Goal: Information Seeking & Learning: Learn about a topic

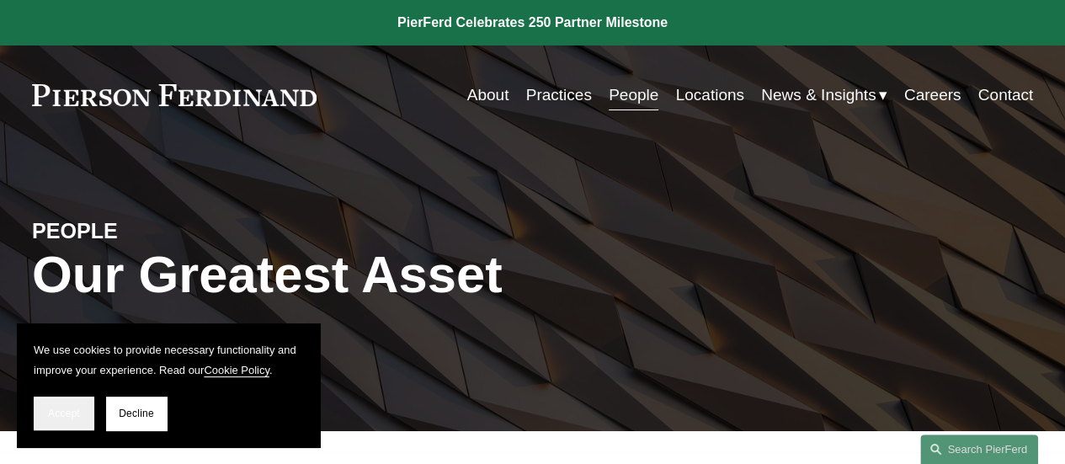
click at [69, 409] on span "Accept" at bounding box center [64, 414] width 32 height 12
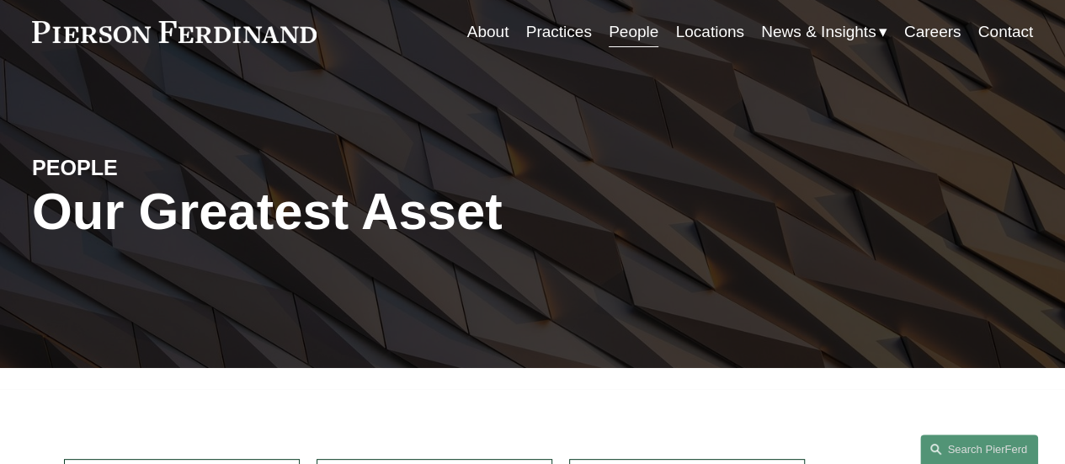
scroll to position [337, 0]
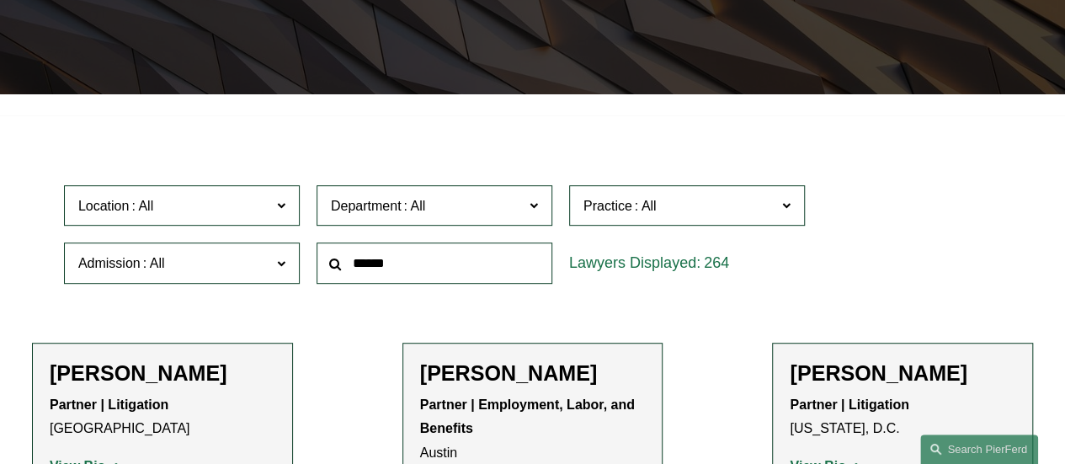
click at [376, 269] on input "text" at bounding box center [435, 263] width 236 height 41
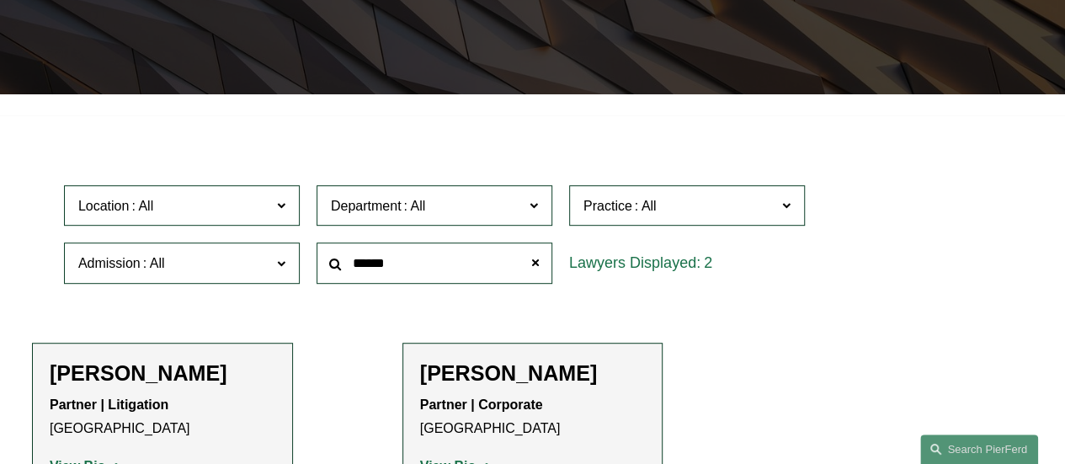
type input "******"
click at [472, 375] on h2 "Michael Weiner" at bounding box center [533, 372] width 226 height 25
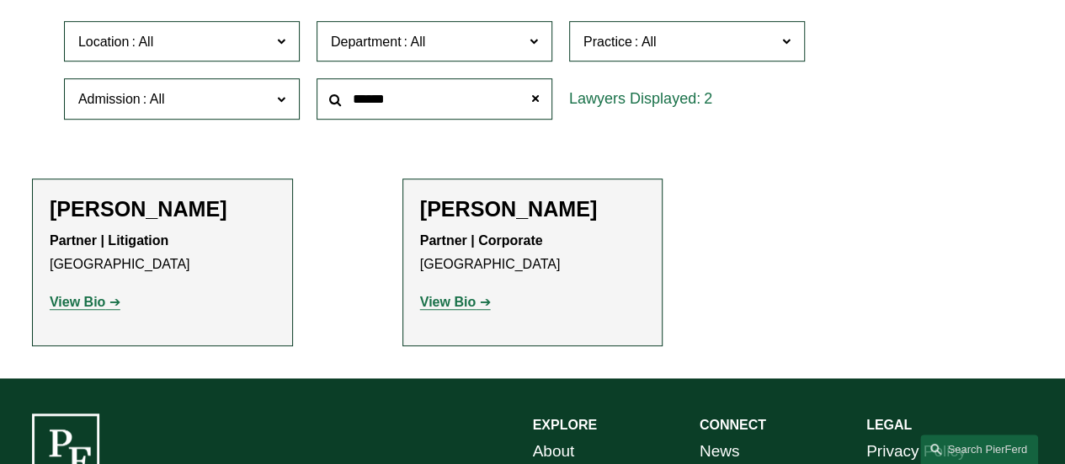
scroll to position [505, 0]
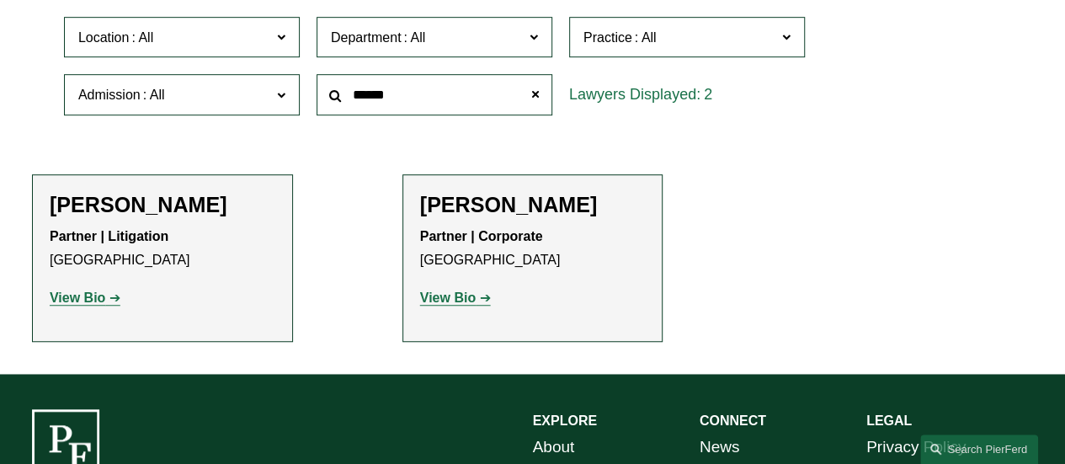
click at [453, 301] on strong "View Bio" at bounding box center [448, 298] width 56 height 14
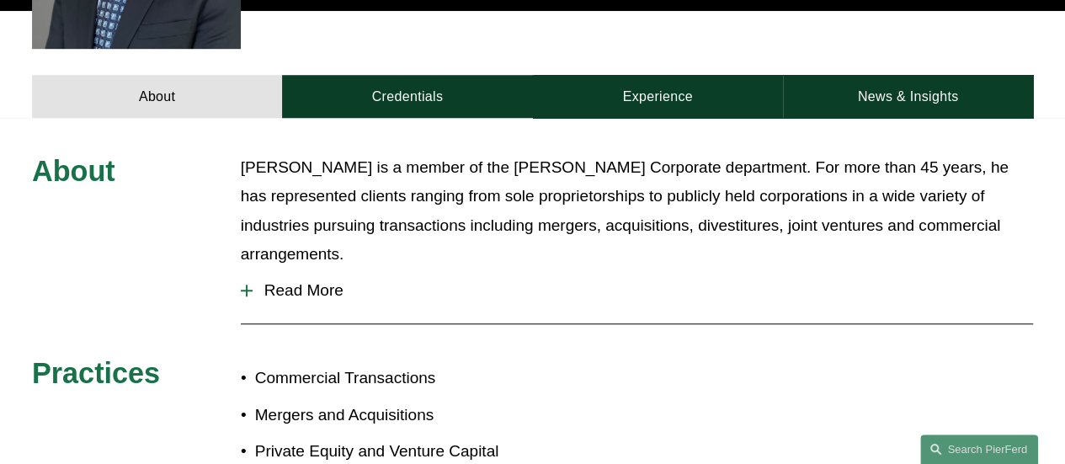
scroll to position [651, 0]
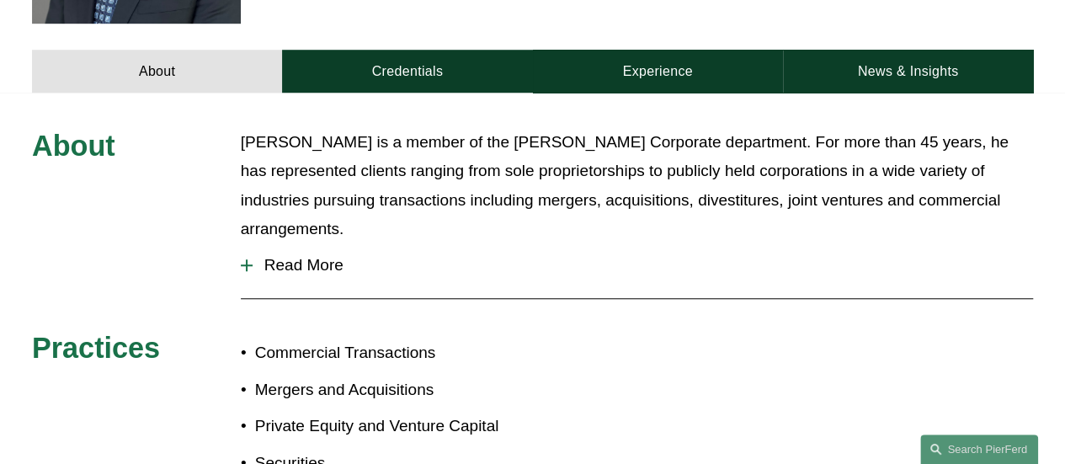
click at [243, 259] on div at bounding box center [247, 265] width 12 height 12
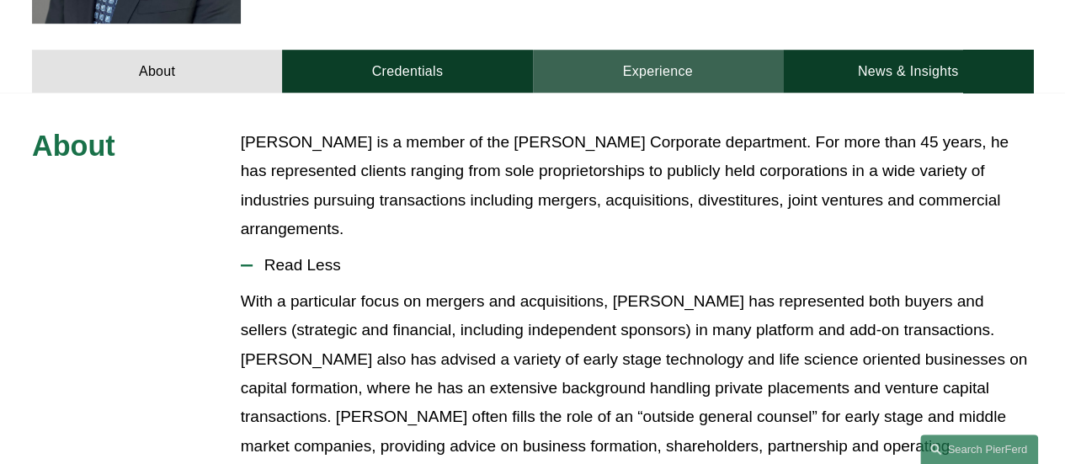
click at [647, 50] on link "Experience" at bounding box center [658, 71] width 250 height 43
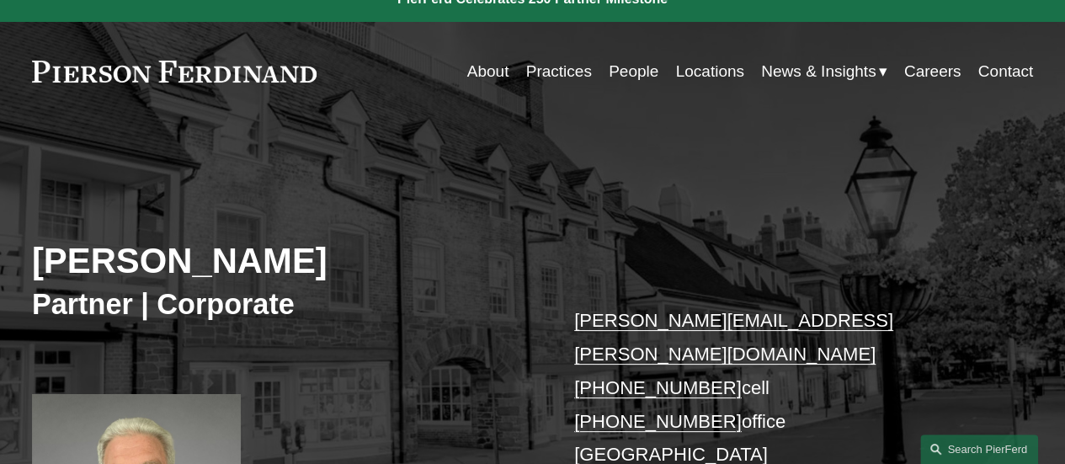
scroll to position [0, 0]
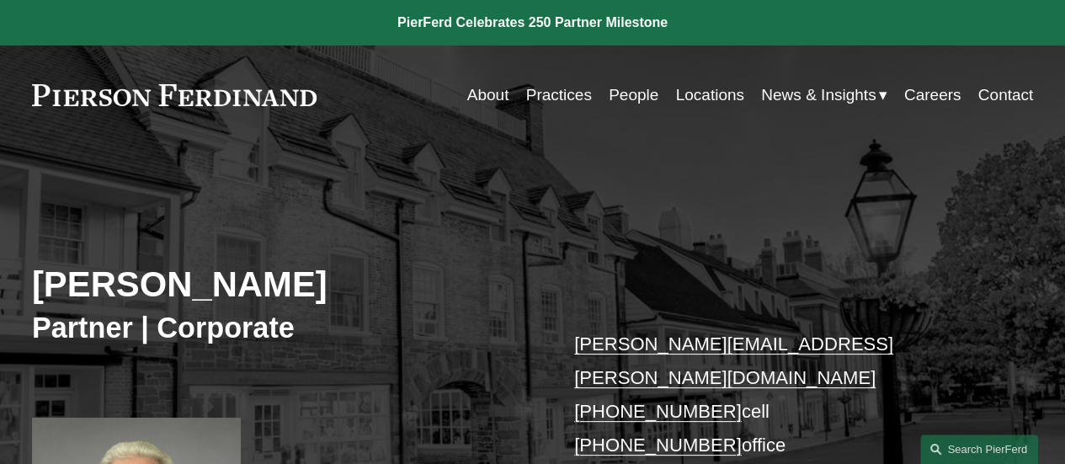
click at [0, 0] on span "News" at bounding box center [0, 0] width 0 height 0
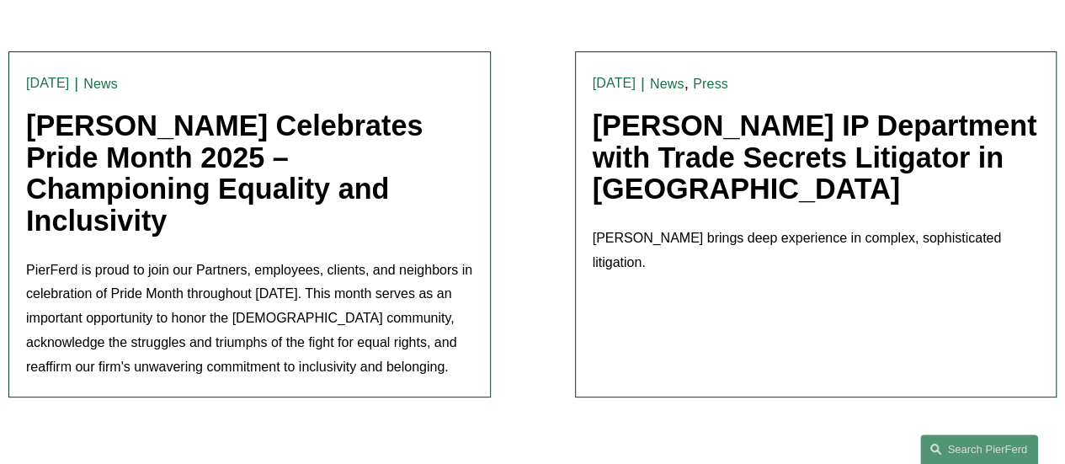
scroll to position [3259, 0]
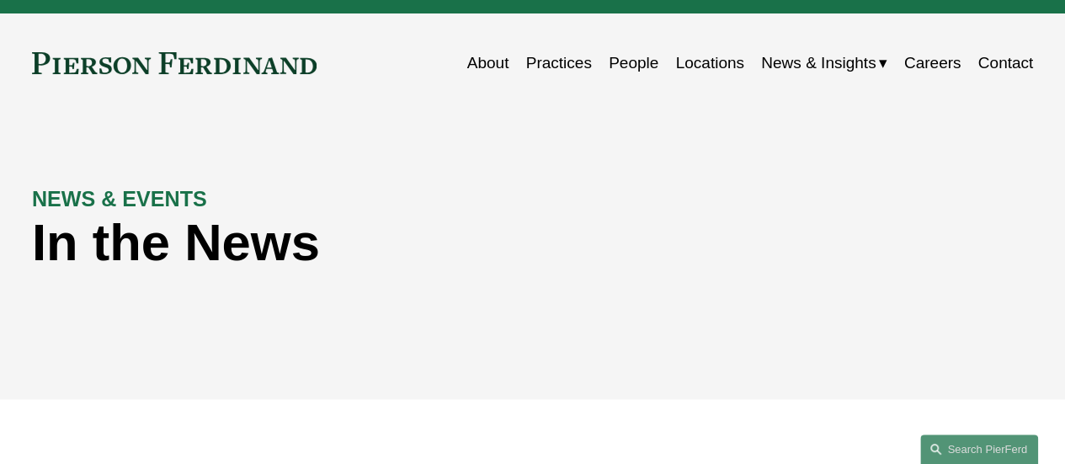
scroll to position [0, 0]
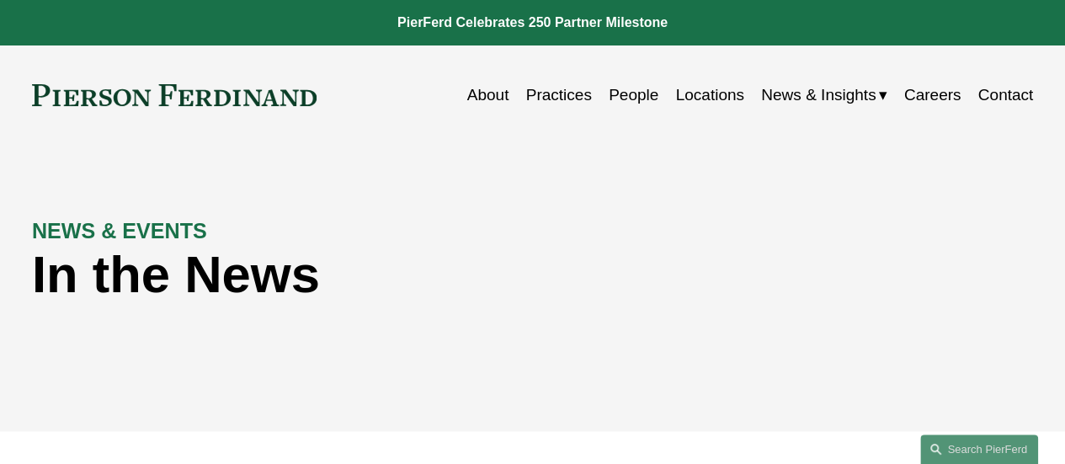
click at [610, 89] on link "People" at bounding box center [634, 95] width 50 height 32
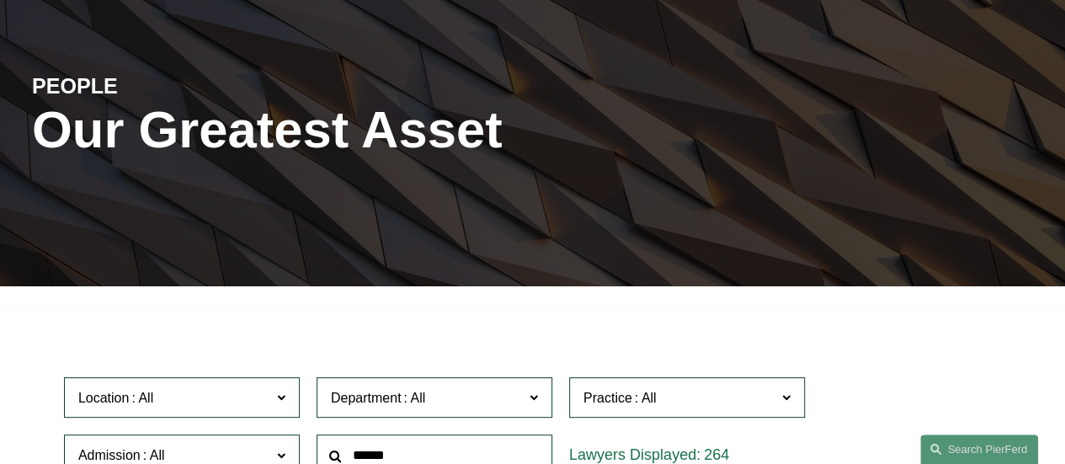
scroll to position [253, 0]
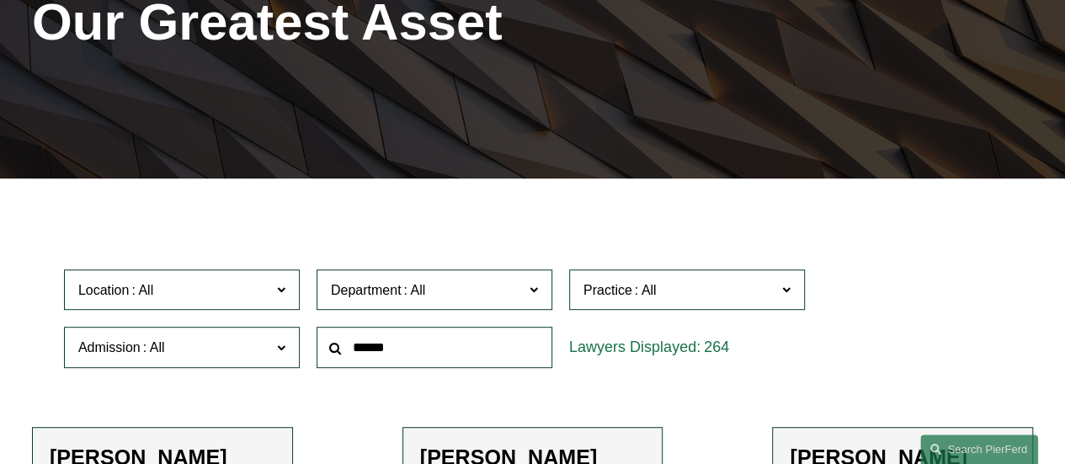
click at [392, 351] on input "text" at bounding box center [435, 347] width 236 height 41
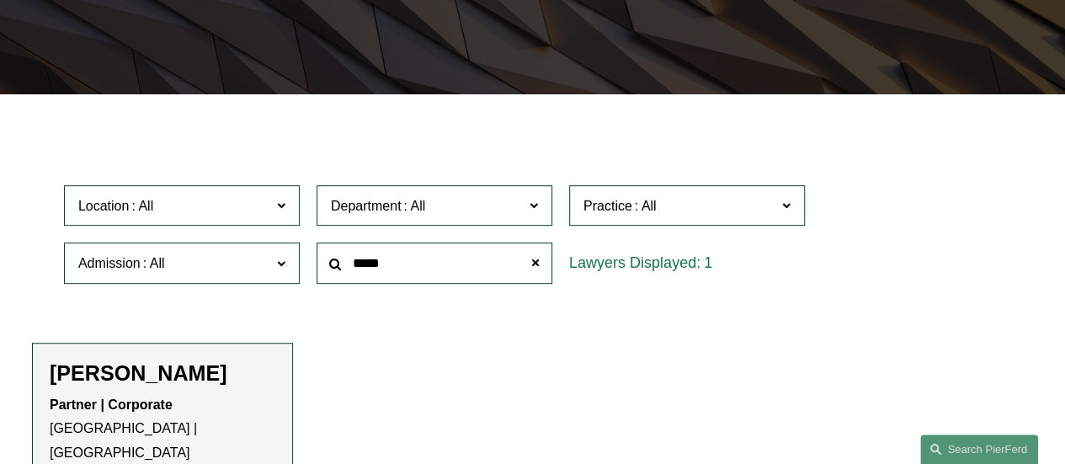
scroll to position [421, 0]
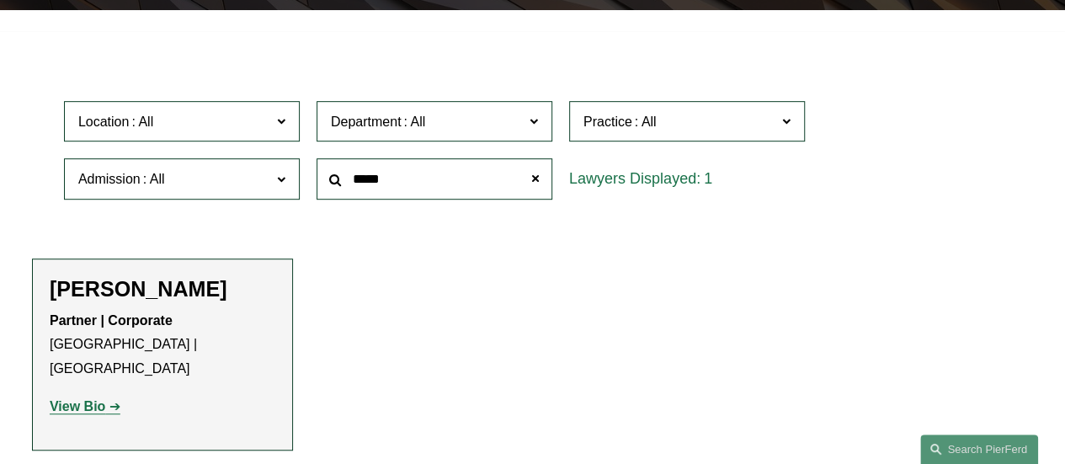
type input "*****"
click at [106, 399] on link "View Bio" at bounding box center [85, 406] width 71 height 14
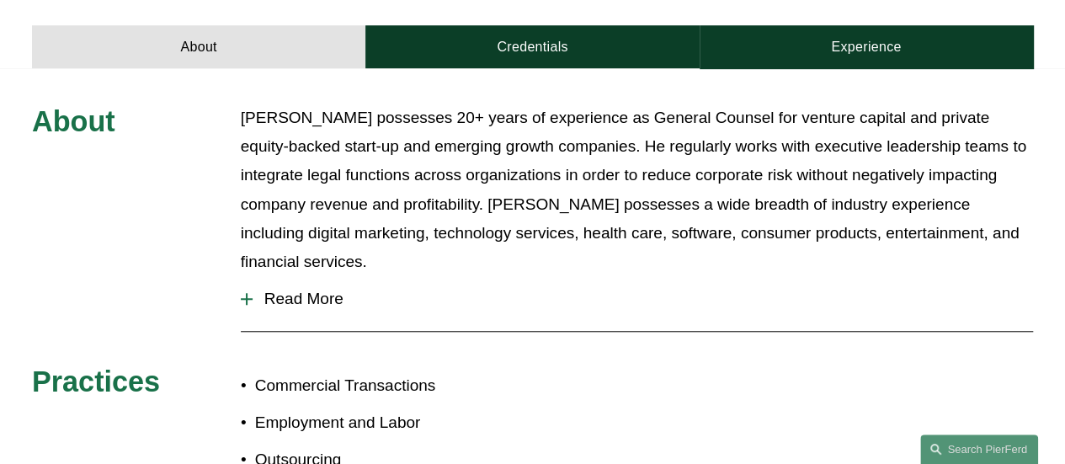
scroll to position [674, 0]
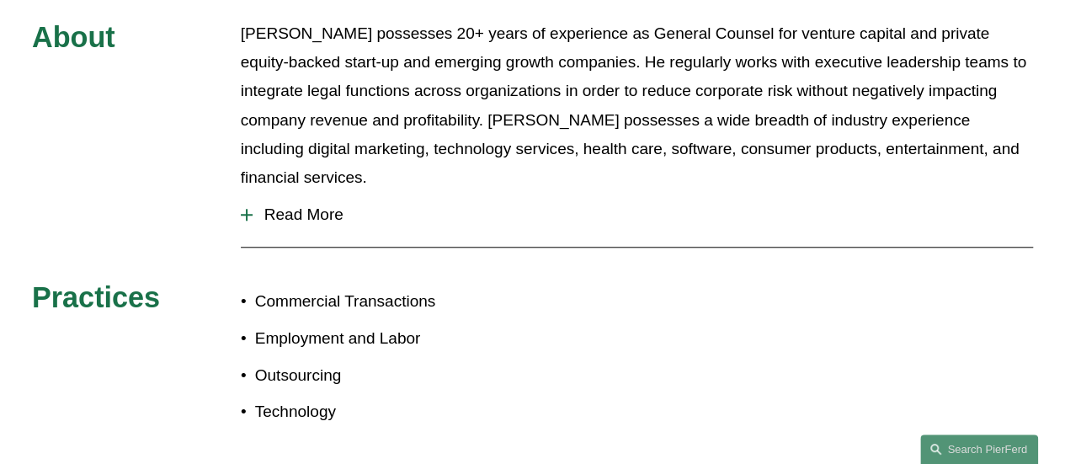
click at [248, 214] on div at bounding box center [247, 215] width 12 height 2
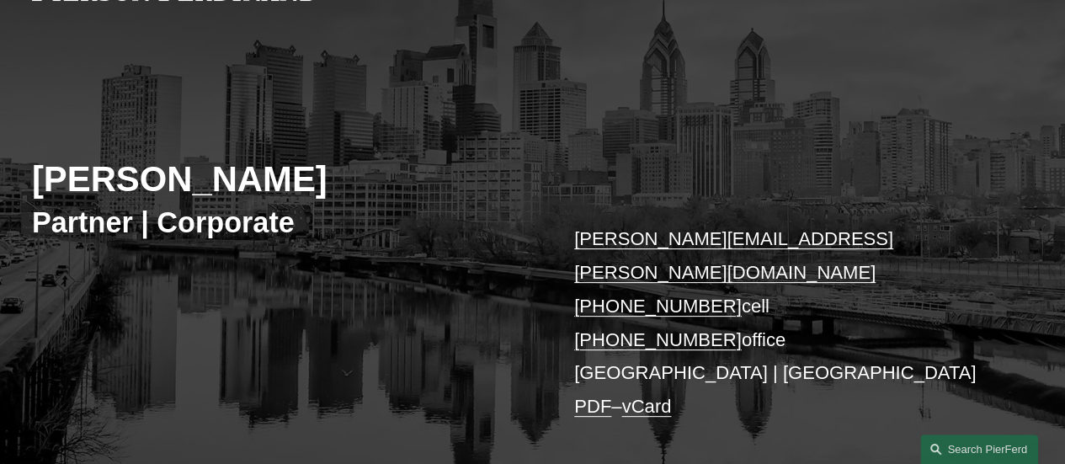
scroll to position [0, 0]
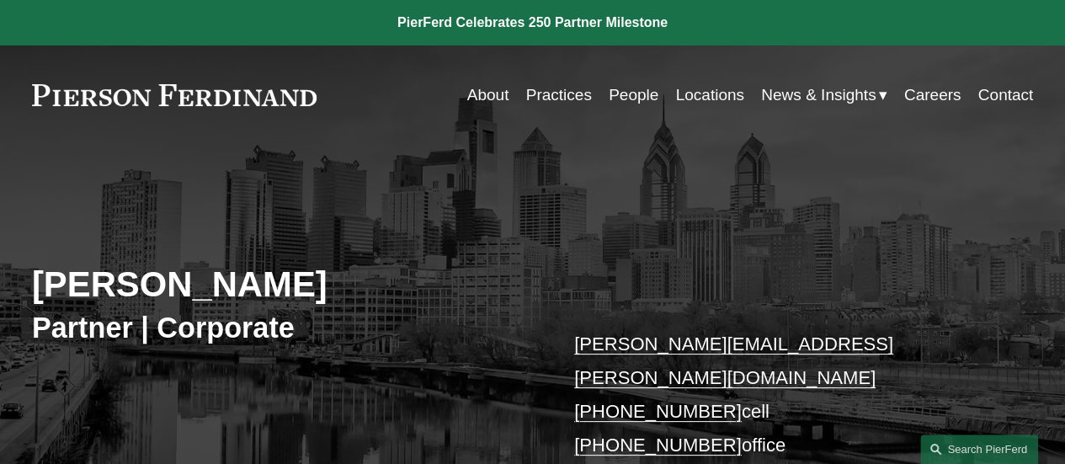
click at [565, 99] on link "Practices" at bounding box center [559, 95] width 66 height 32
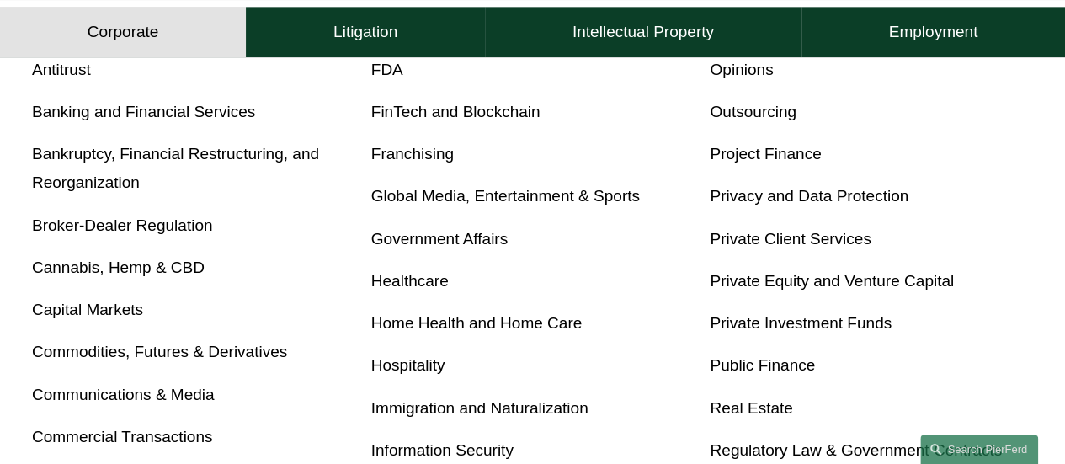
scroll to position [589, 0]
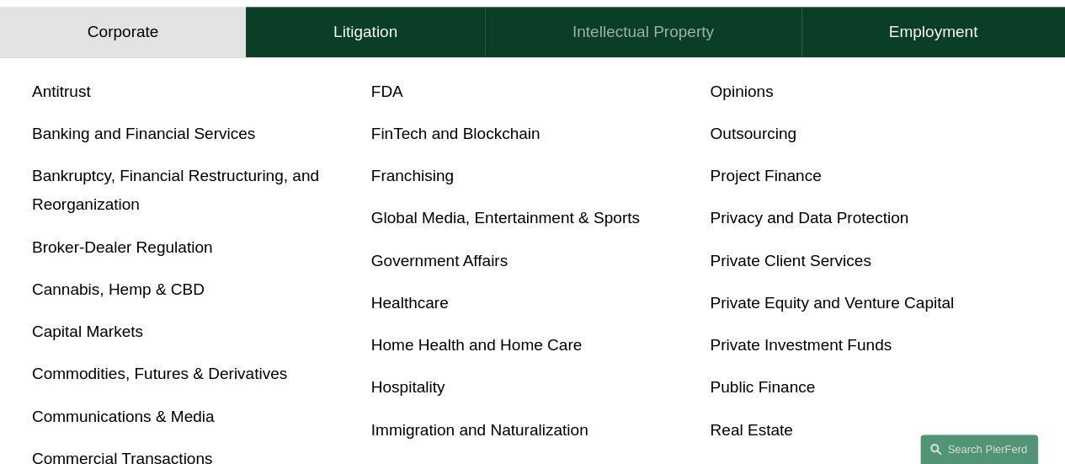
click at [601, 24] on h4 "Intellectual Property" at bounding box center [643, 32] width 141 height 20
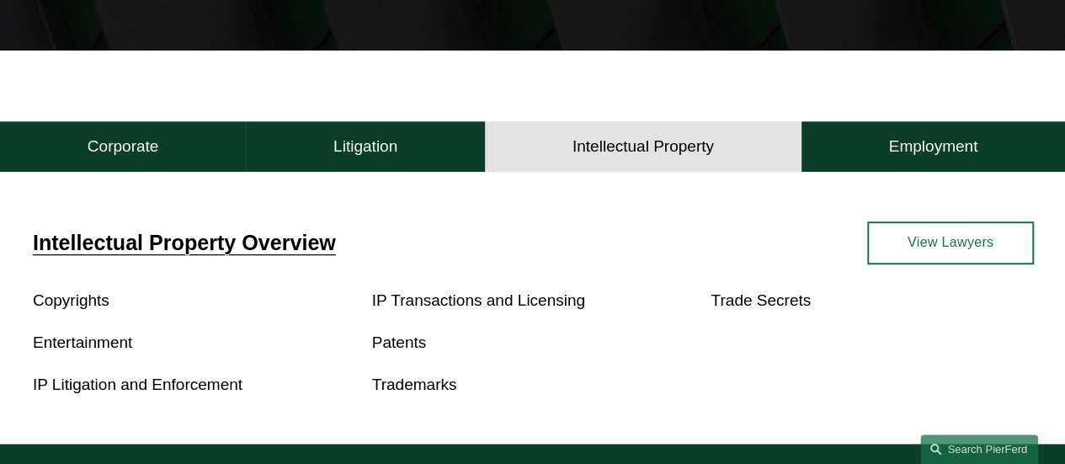
scroll to position [373, 0]
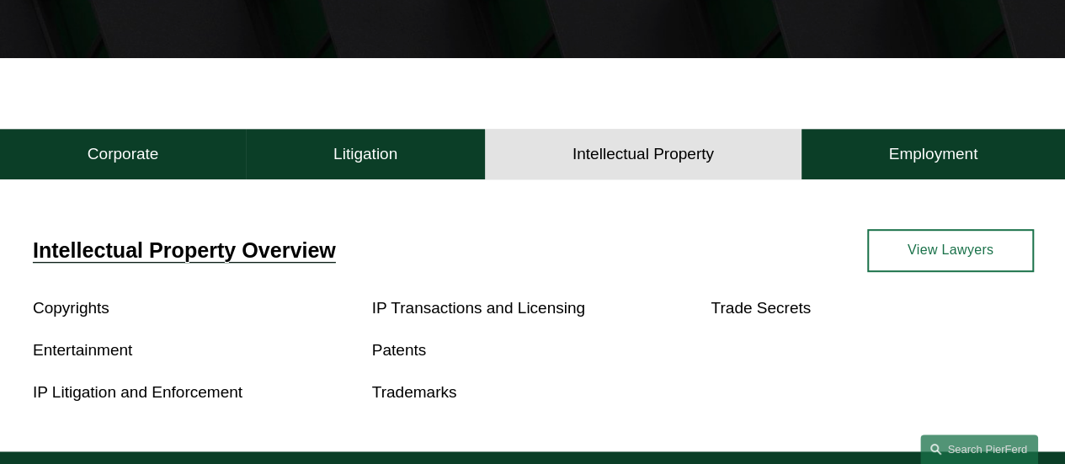
click at [395, 394] on link "Trademarks" at bounding box center [414, 392] width 85 height 18
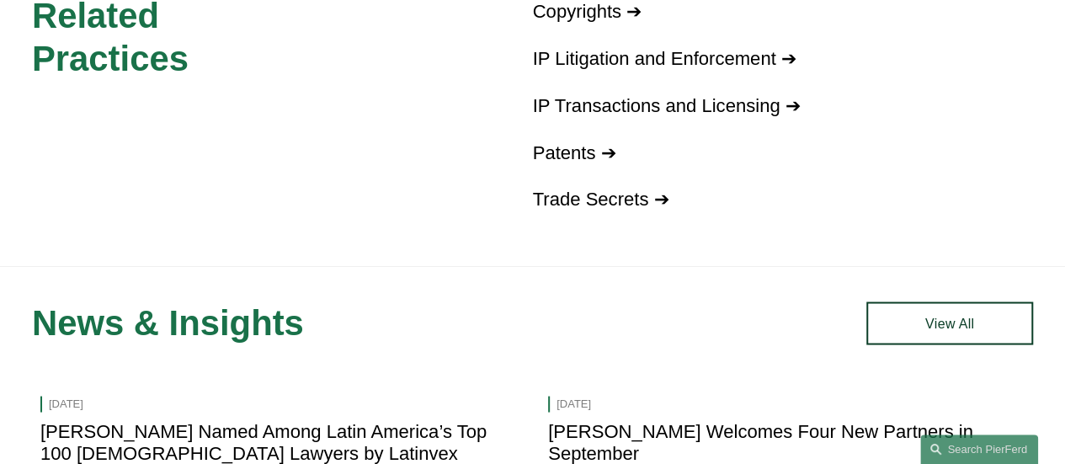
scroll to position [1010, 0]
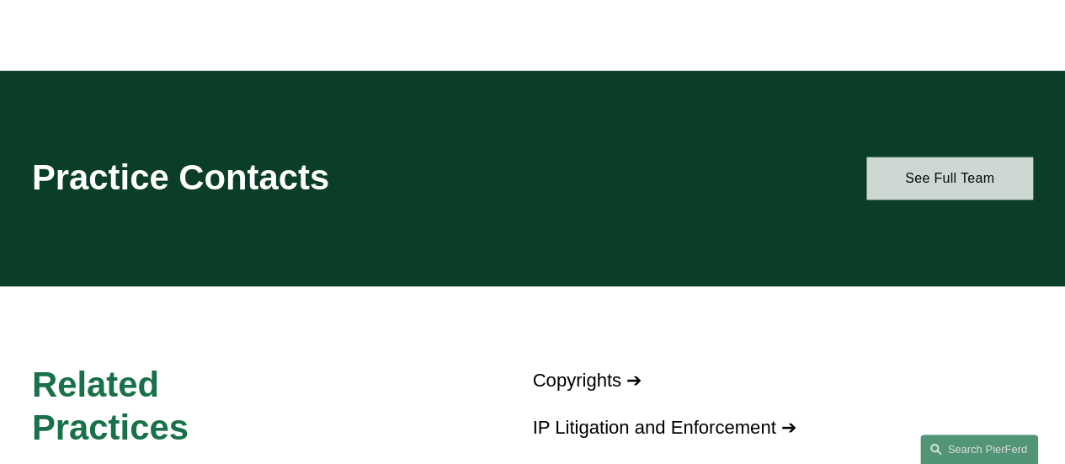
click at [963, 180] on link "See Full Team" at bounding box center [949, 178] width 167 height 43
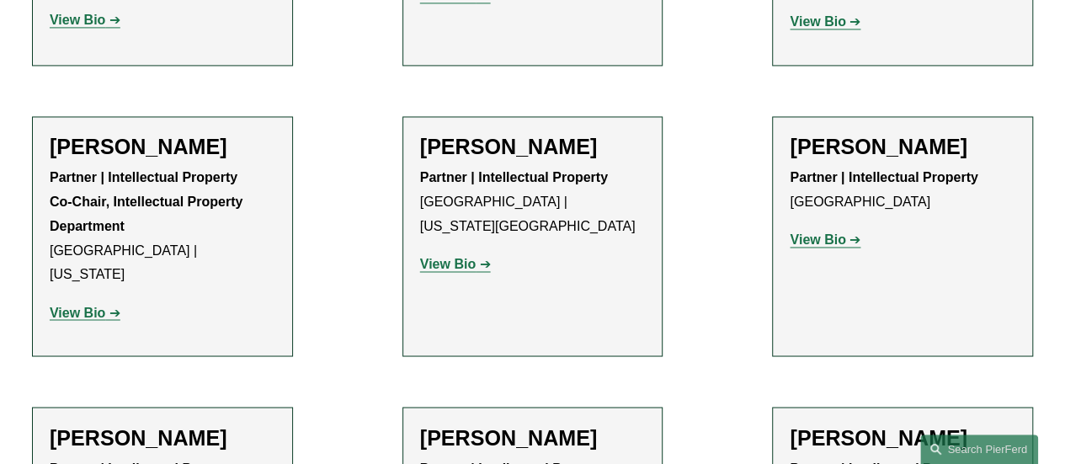
scroll to position [1263, 0]
